Goal: Task Accomplishment & Management: Use online tool/utility

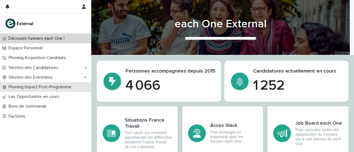
click at [28, 89] on p "Phoning Impact Post-Programme" at bounding box center [40, 87] width 69 height 5
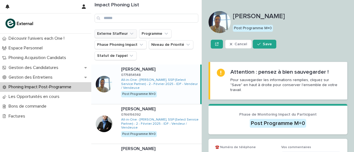
click at [121, 30] on button "Externe Staffeur" at bounding box center [115, 33] width 42 height 9
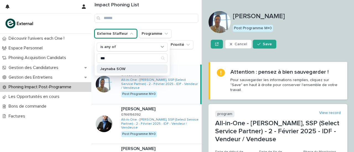
type input "***"
click at [112, 68] on p "Jeynaba SOW" at bounding box center [129, 69] width 59 height 4
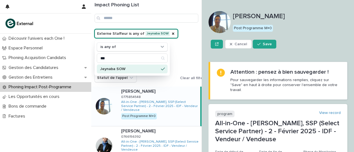
click at [196, 38] on div "Externe Staffeur is any of Jeynaba SOW is any of *** Jeynaba SOW Programme Phas…" at bounding box center [150, 55] width 112 height 53
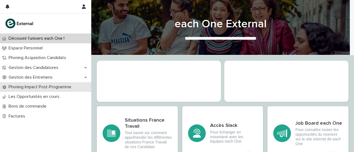
click at [24, 88] on p "Phoning Impact Post-Programme" at bounding box center [40, 87] width 69 height 5
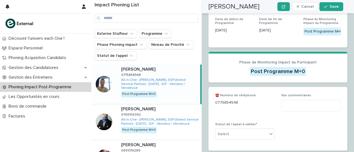
scroll to position [133, 0]
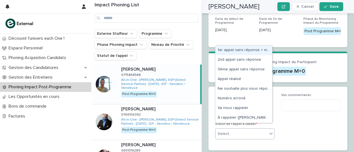
click at [253, 130] on div "Select..." at bounding box center [241, 134] width 52 height 9
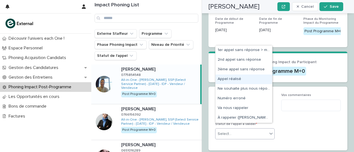
click at [228, 81] on div "Appel réalisé" at bounding box center [243, 80] width 57 height 10
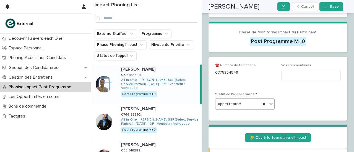
scroll to position [166, 0]
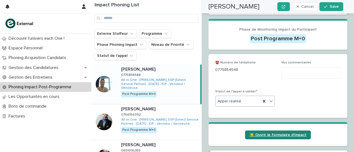
click at [254, 133] on span "☀️ Ouvrir le formulaire d'Impact" at bounding box center [277, 135] width 57 height 4
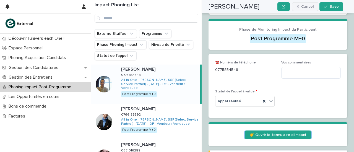
click at [304, 3] on button "Cancel" at bounding box center [305, 6] width 27 height 9
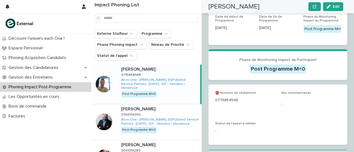
scroll to position [109, 0]
